Goal: Understand process/instructions

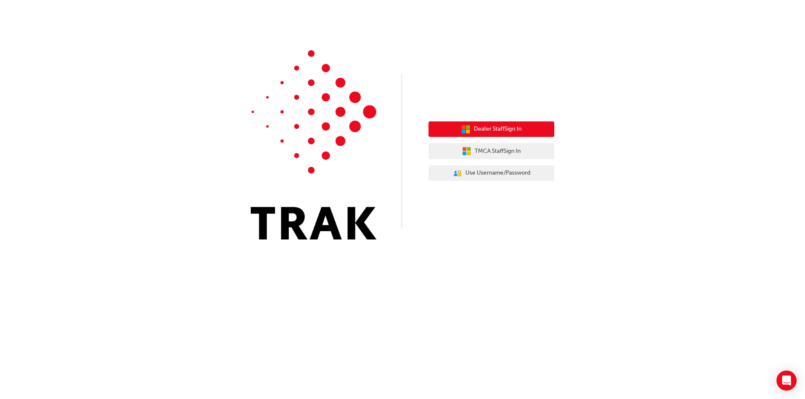
click at [523, 126] on button "Dealer Staff Sign In" at bounding box center [491, 130] width 126 height 16
